Goal: Task Accomplishment & Management: Complete application form

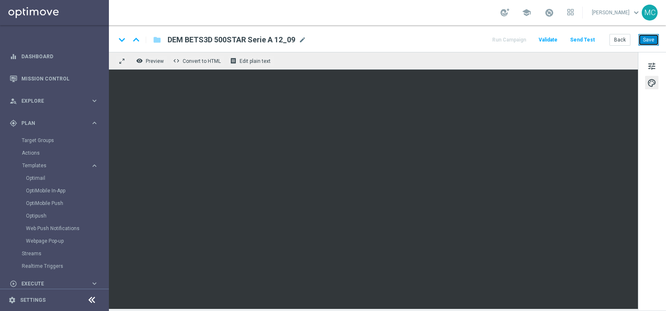
click at [649, 36] on button "Save" at bounding box center [648, 40] width 21 height 12
click at [644, 44] on button "Save" at bounding box center [648, 40] width 21 height 12
click at [654, 44] on button "Save" at bounding box center [648, 40] width 21 height 12
click at [644, 39] on button "Save" at bounding box center [648, 40] width 21 height 12
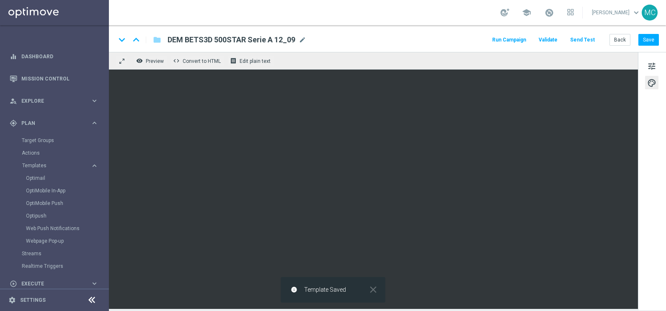
click at [505, 41] on button "Run Campaign" at bounding box center [509, 39] width 36 height 11
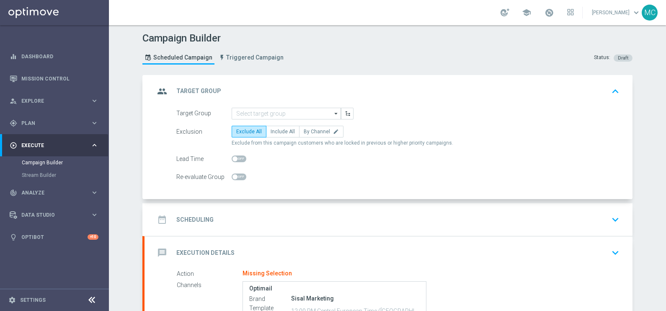
click at [332, 113] on icon "arrow_drop_down" at bounding box center [336, 113] width 8 height 11
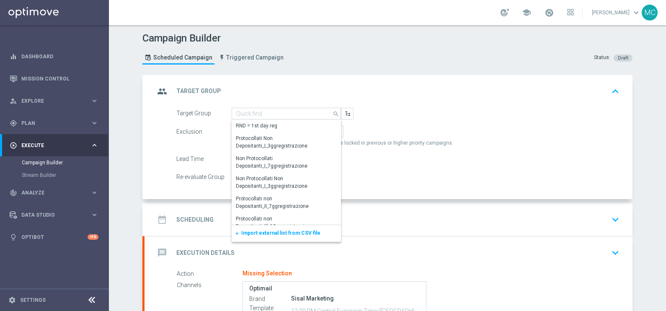
click at [268, 230] on span "Import external list from CSV file" at bounding box center [280, 233] width 79 height 6
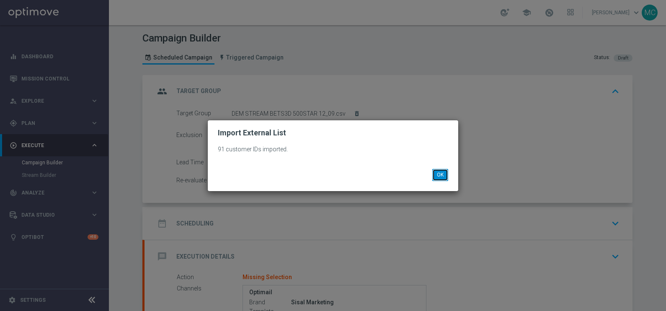
click at [438, 179] on button "OK" at bounding box center [440, 175] width 16 height 12
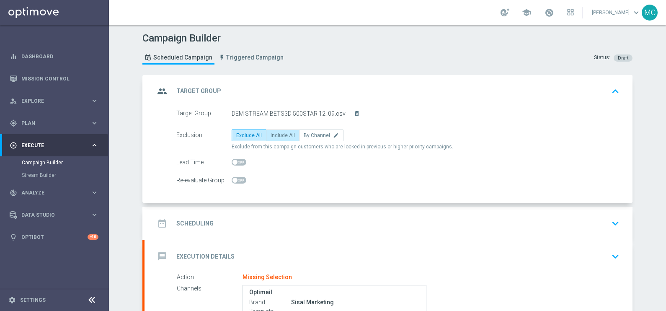
click at [270, 132] on span "Include All" at bounding box center [282, 135] width 24 height 6
click at [270, 134] on input "Include All" at bounding box center [272, 136] width 5 height 5
radio input "true"
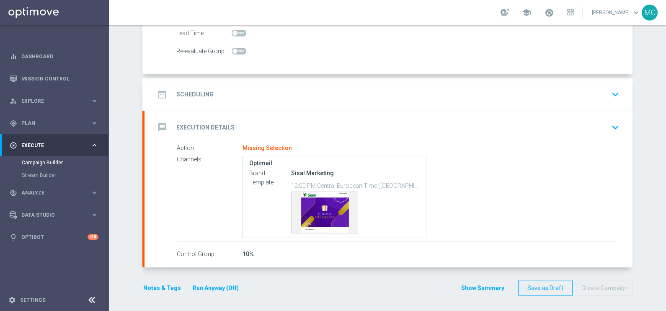
click at [611, 89] on icon "keyboard_arrow_down" at bounding box center [615, 94] width 13 height 13
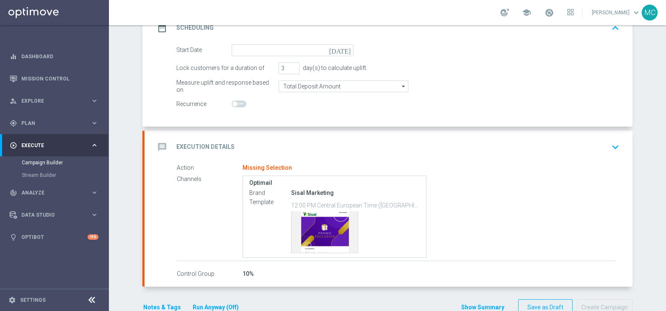
scroll to position [129, 0]
click at [343, 49] on icon "[DATE]" at bounding box center [341, 49] width 25 height 9
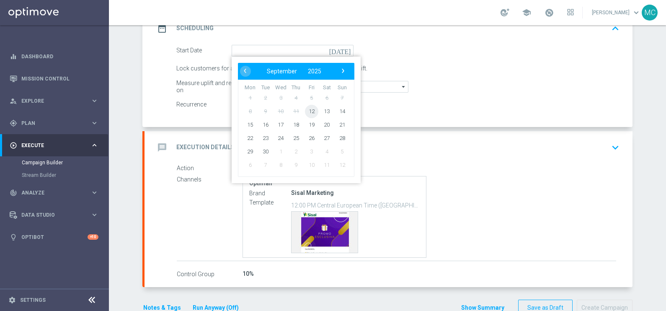
click at [305, 109] on span "12" at bounding box center [311, 110] width 13 height 13
type input "[DATE]"
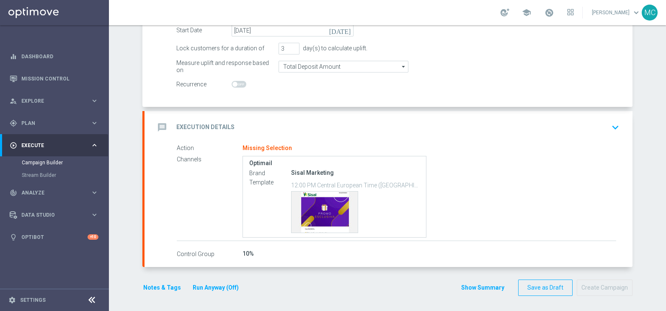
click at [615, 125] on icon "keyboard_arrow_down" at bounding box center [615, 127] width 13 height 13
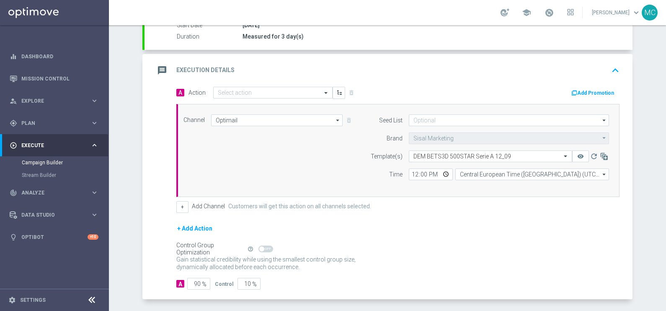
scroll to position [141, 0]
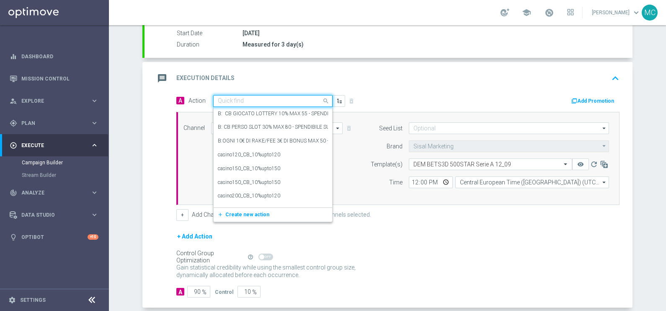
click at [311, 98] on div at bounding box center [273, 101] width 118 height 7
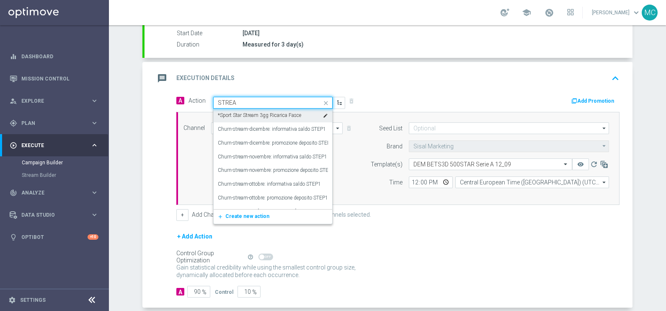
type input "STREAM"
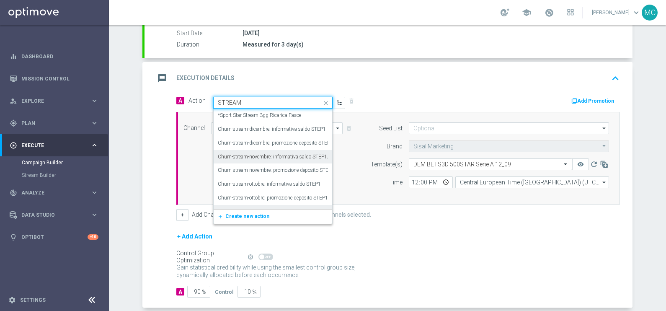
scroll to position [52, 0]
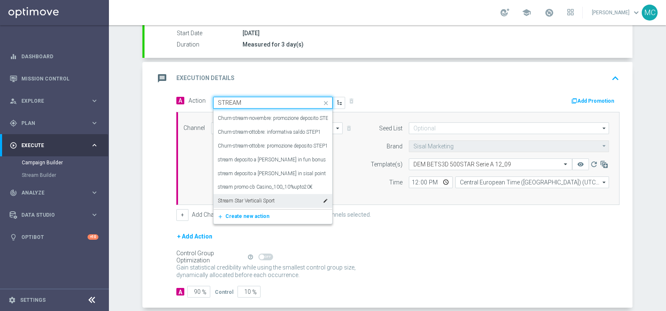
click at [260, 197] on label "Stream Star Verticali Sport" at bounding box center [246, 200] width 57 height 7
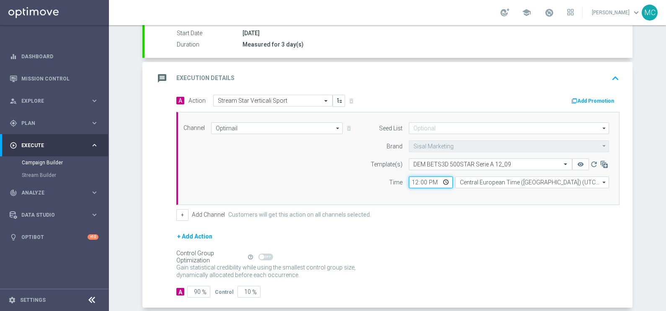
drag, startPoint x: 425, startPoint y: 178, endPoint x: 401, endPoint y: 176, distance: 24.4
click at [402, 178] on div "12:00 Central European Time ([GEOGRAPHIC_DATA]) (UTC +02:00) Central European T…" at bounding box center [508, 182] width 213 height 12
type input "13:00"
click at [477, 238] on div "+ Add Action" at bounding box center [397, 241] width 443 height 21
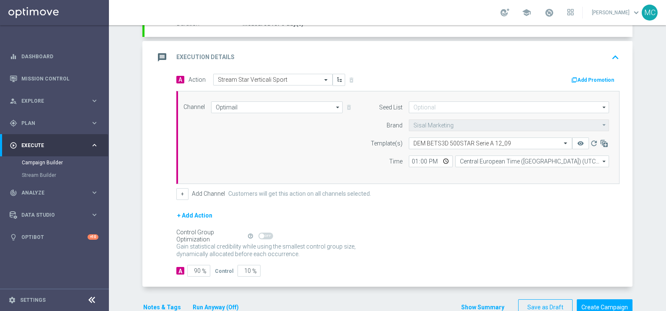
scroll to position [181, 0]
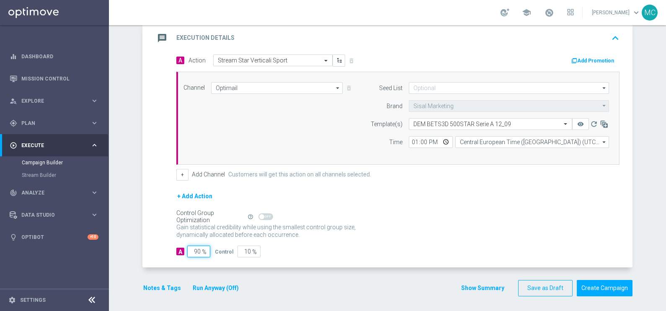
drag, startPoint x: 188, startPoint y: 253, endPoint x: 207, endPoint y: 241, distance: 22.3
click at [215, 247] on div "A 90 % Control 10 %" at bounding box center [397, 251] width 443 height 12
type input "1"
type input "99"
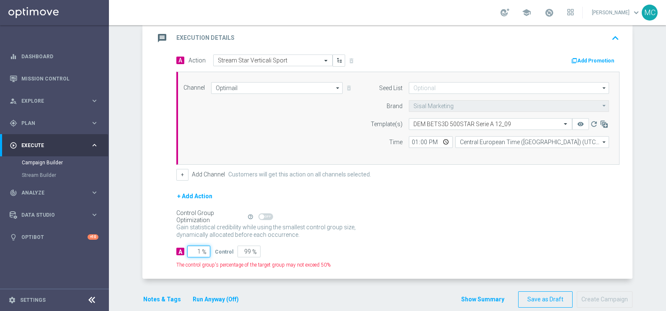
type input "10"
type input "90"
type input "100"
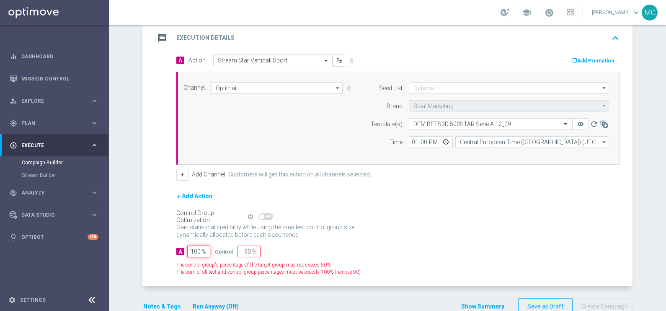
type input "0"
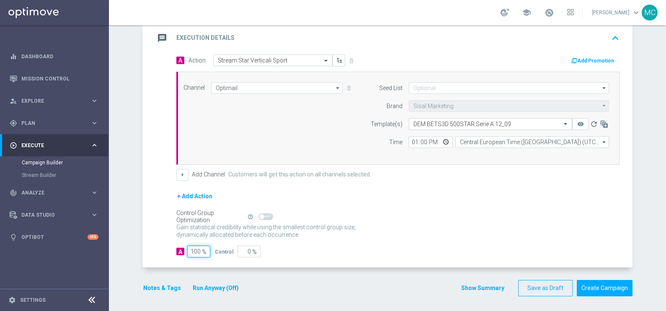
type input "100"
click at [393, 226] on div "Gain statistical credibility while using the smallest control group size, dynam…" at bounding box center [397, 231] width 443 height 20
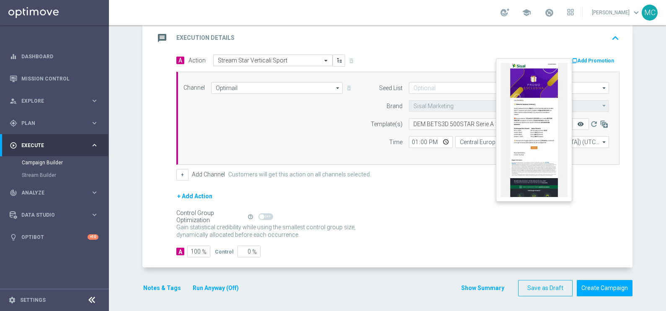
click at [579, 123] on icon "remove_red_eye" at bounding box center [580, 124] width 7 height 7
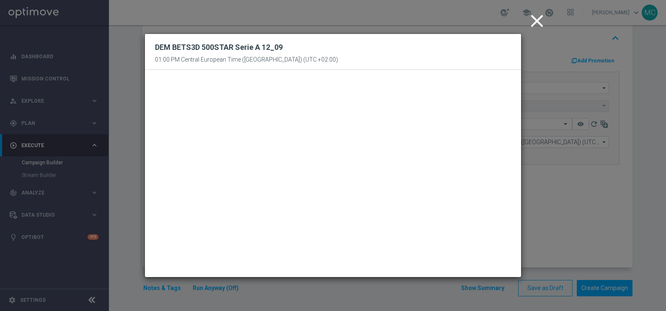
click at [538, 22] on icon "close" at bounding box center [536, 20] width 21 height 21
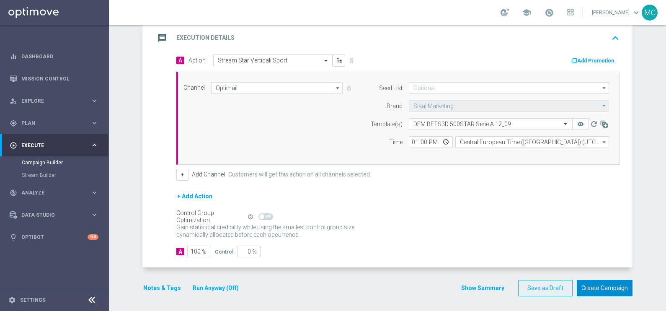
click at [604, 285] on button "Create Campaign" at bounding box center [605, 288] width 56 height 16
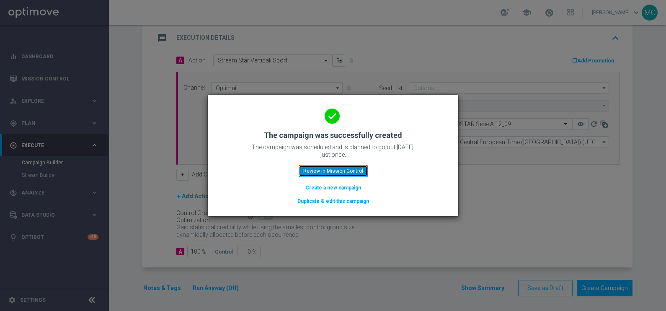
click at [339, 169] on button "Review in Mission Control" at bounding box center [333, 171] width 69 height 12
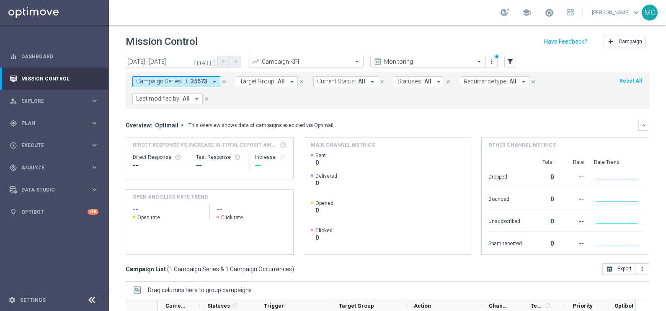
click at [214, 61] on icon "[DATE]" at bounding box center [205, 62] width 23 height 8
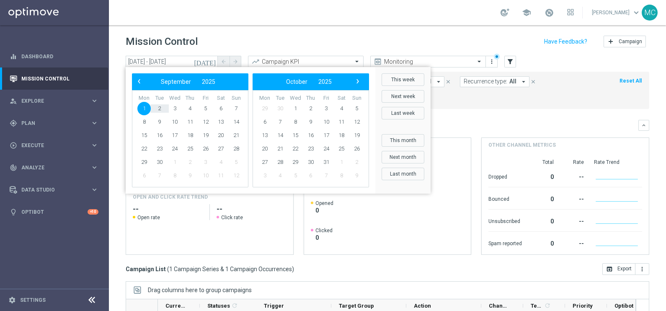
click at [326, 40] on div "Mission Control add Campaign" at bounding box center [387, 41] width 523 height 16
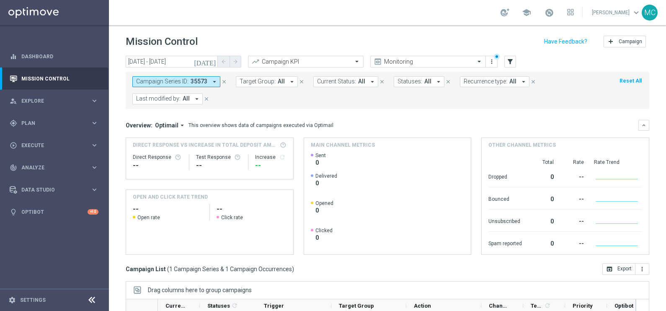
click at [520, 82] on icon "arrow_drop_down" at bounding box center [524, 82] width 8 height 8
click at [566, 89] on form "Campaign Series ID: 35573 arrow_drop_down close Target Group: All arrow_drop_do…" at bounding box center [368, 90] width 473 height 28
click at [173, 97] on span "Last modified by:" at bounding box center [158, 98] width 44 height 7
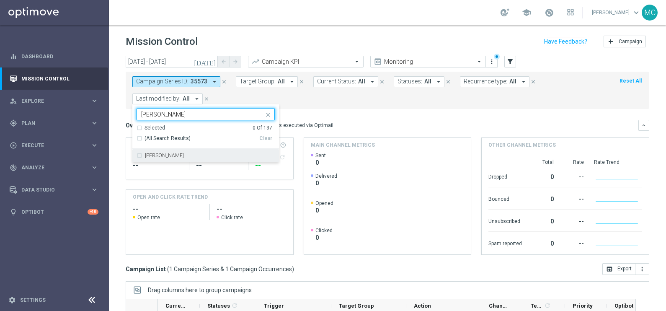
click at [178, 153] on div "[PERSON_NAME]" at bounding box center [210, 155] width 130 height 5
type input "[PERSON_NAME]"
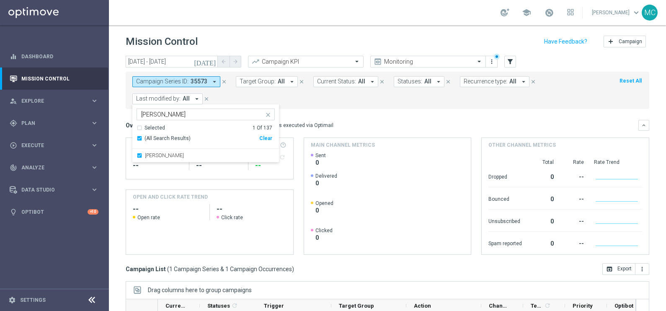
click at [257, 46] on div "Mission Control add Campaign" at bounding box center [387, 41] width 523 height 16
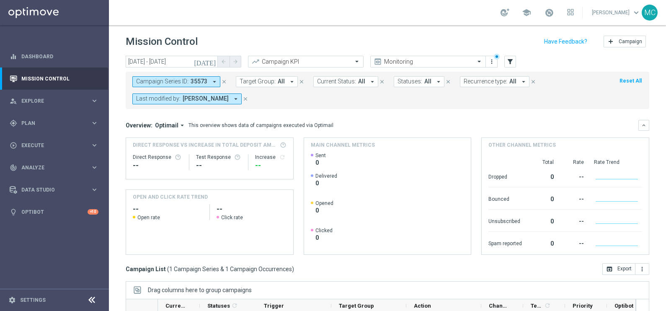
click at [211, 60] on icon "[DATE]" at bounding box center [205, 62] width 23 height 8
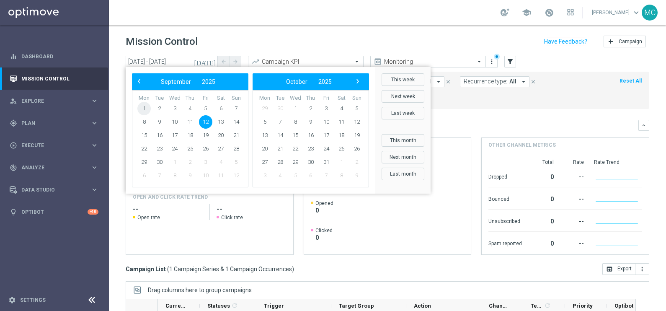
click at [142, 104] on span "1" at bounding box center [143, 108] width 13 height 13
click at [204, 119] on span "12" at bounding box center [205, 121] width 13 height 13
type input "[DATE] - [DATE]"
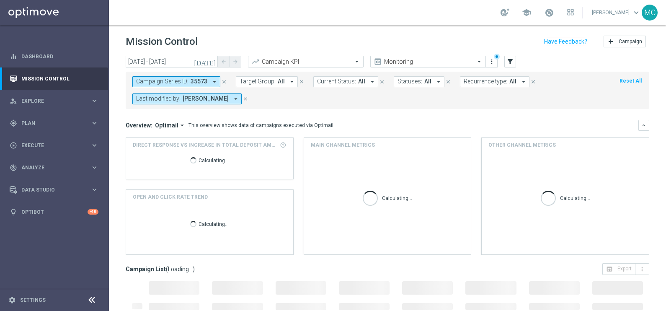
click at [309, 33] on header "Mission Control add Campaign" at bounding box center [387, 40] width 557 height 31
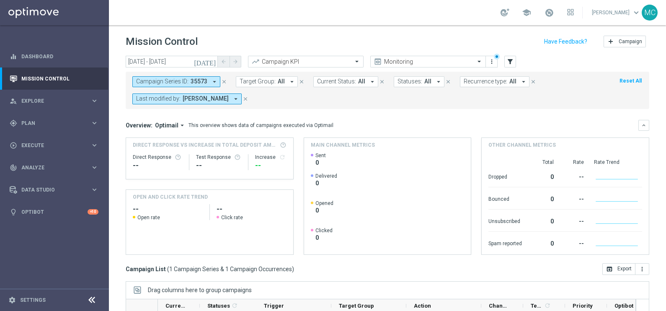
click at [392, 36] on div "Mission Control add Campaign" at bounding box center [387, 41] width 523 height 16
click at [368, 82] on icon "arrow_drop_down" at bounding box center [372, 82] width 8 height 8
click at [435, 98] on form "Campaign Series ID: 35573 arrow_drop_down close Target Group: All arrow_drop_do…" at bounding box center [368, 90] width 473 height 28
click at [214, 62] on icon "[DATE]" at bounding box center [205, 62] width 23 height 8
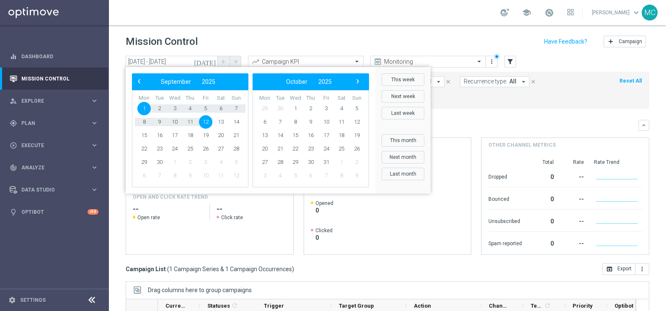
click at [144, 105] on span "1" at bounding box center [143, 108] width 13 height 13
click at [203, 118] on span "12" at bounding box center [205, 121] width 13 height 13
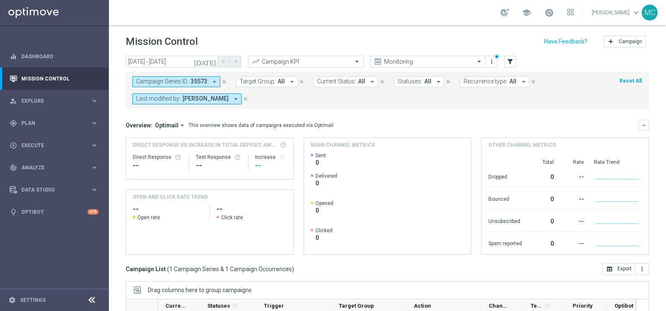
click at [274, 13] on div "school [PERSON_NAME] keyboard_arrow_down MC" at bounding box center [387, 12] width 557 height 25
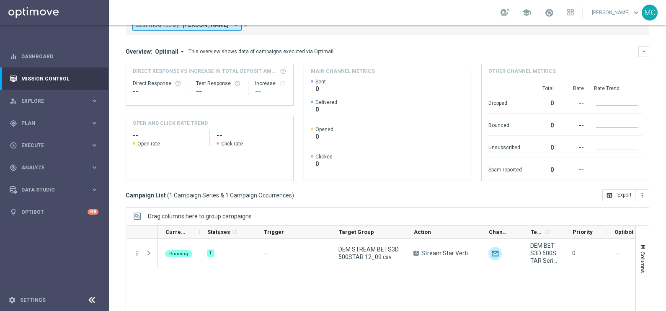
scroll to position [124, 0]
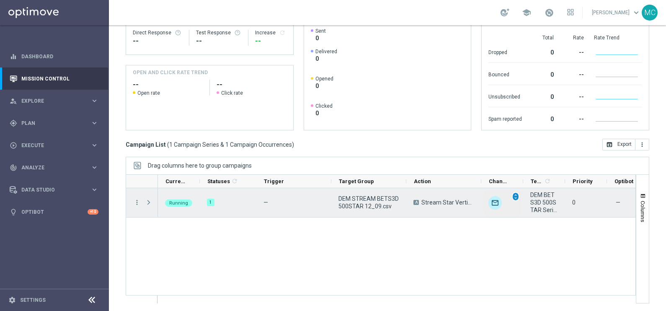
click at [515, 197] on span "unfold_more" at bounding box center [515, 196] width 6 height 6
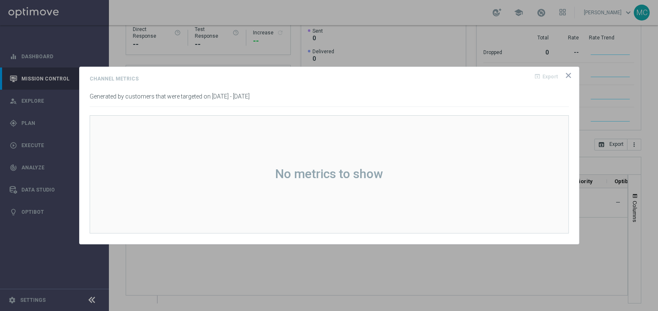
click at [572, 77] on icon "icon" at bounding box center [568, 75] width 8 height 8
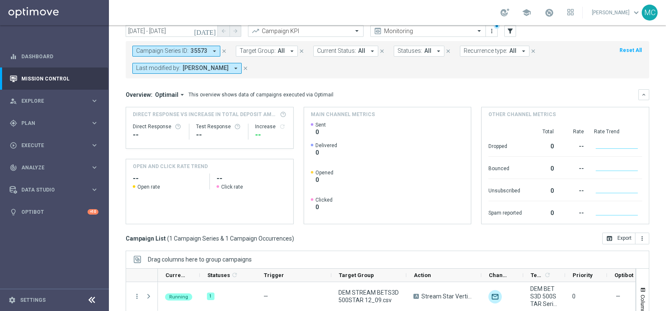
scroll to position [0, 0]
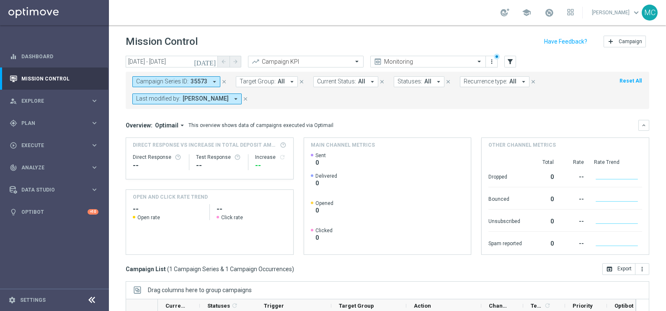
click at [270, 29] on header "Mission Control add Campaign" at bounding box center [387, 40] width 557 height 31
click at [94, 121] on icon "keyboard_arrow_right" at bounding box center [94, 123] width 8 height 8
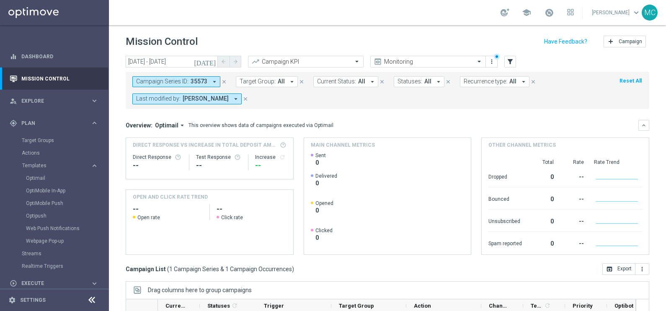
click at [38, 173] on div "Optimail" at bounding box center [67, 178] width 82 height 13
click at [40, 176] on link "Optimail" at bounding box center [56, 178] width 61 height 7
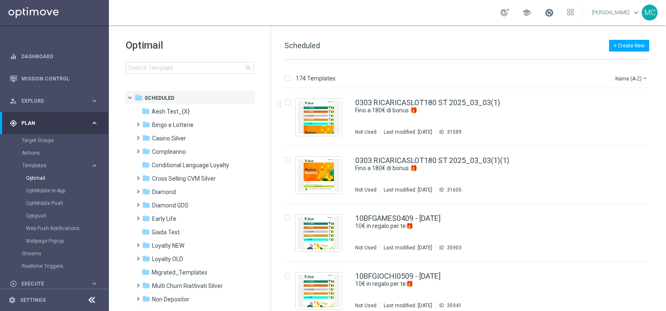
click at [554, 10] on span at bounding box center [548, 12] width 9 height 9
click at [455, 10] on div "school Last available data: [DATE] Batch process is scheduled to occur within t…" at bounding box center [387, 12] width 557 height 25
